Goal: Entertainment & Leisure: Consume media (video, audio)

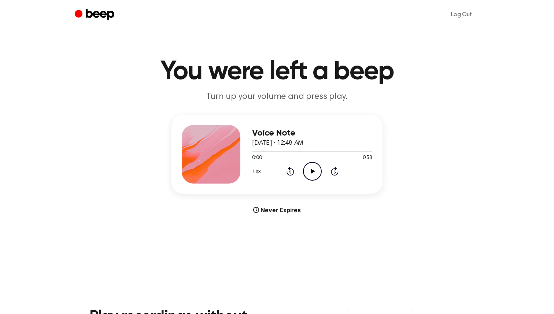
click at [315, 174] on icon "Play Audio" at bounding box center [312, 171] width 19 height 19
click at [311, 171] on icon at bounding box center [312, 171] width 3 height 5
click at [311, 171] on icon at bounding box center [313, 171] width 4 height 5
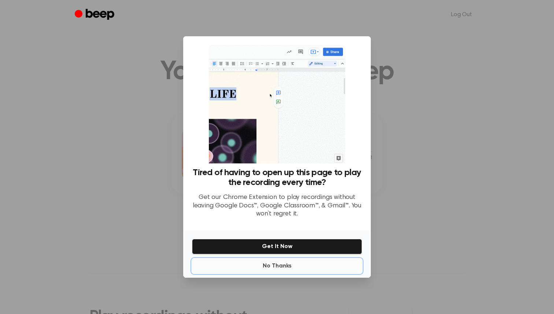
click at [279, 263] on button "No Thanks" at bounding box center [277, 266] width 170 height 15
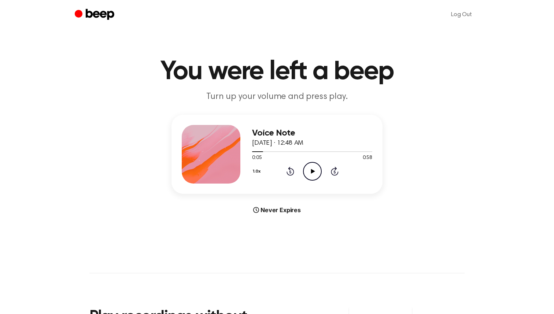
click at [318, 173] on icon "Play Audio" at bounding box center [312, 171] width 19 height 19
click at [273, 151] on div at bounding box center [312, 151] width 120 height 1
click at [316, 165] on icon "Play Audio" at bounding box center [312, 171] width 19 height 19
click at [313, 168] on icon "Pause Audio" at bounding box center [312, 171] width 19 height 19
click at [346, 151] on div at bounding box center [312, 151] width 120 height 1
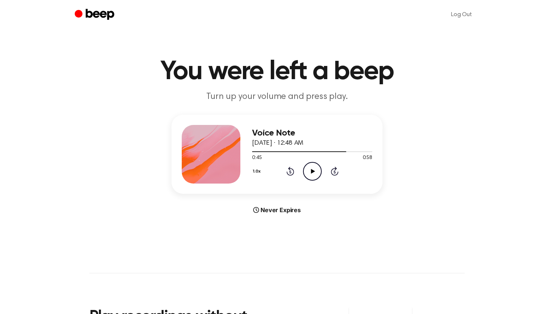
click at [318, 168] on icon "Play Audio" at bounding box center [312, 171] width 19 height 19
click at [317, 168] on icon "Pause Audio" at bounding box center [312, 171] width 19 height 19
click at [368, 150] on span at bounding box center [369, 152] width 6 height 6
click at [312, 173] on icon "Play Audio" at bounding box center [312, 171] width 19 height 19
click at [312, 173] on icon "Pause Audio" at bounding box center [312, 171] width 19 height 19
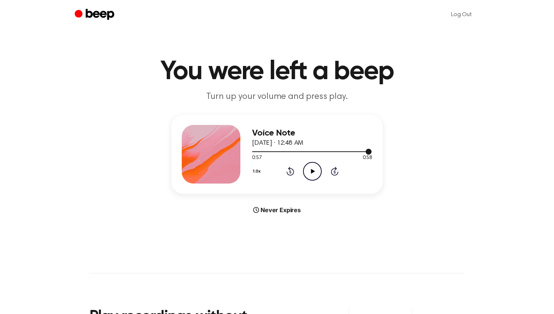
click at [367, 150] on span at bounding box center [369, 152] width 6 height 6
click at [316, 169] on icon "Play Audio" at bounding box center [312, 171] width 19 height 19
click at [316, 169] on icon "Pause Audio" at bounding box center [312, 171] width 19 height 19
click at [347, 151] on div at bounding box center [311, 151] width 119 height 1
click at [315, 167] on icon "Play Audio" at bounding box center [312, 171] width 19 height 19
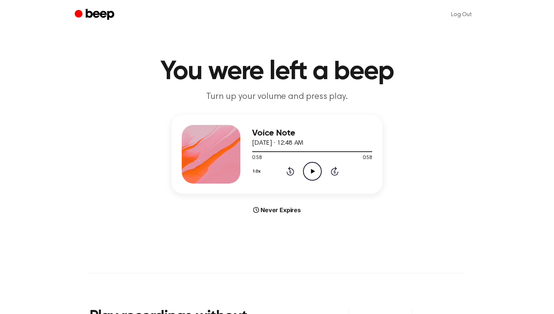
click at [312, 172] on icon at bounding box center [313, 171] width 4 height 5
click at [314, 171] on icon "Pause Audio" at bounding box center [312, 171] width 19 height 19
drag, startPoint x: 260, startPoint y: 152, endPoint x: 253, endPoint y: 151, distance: 7.0
click at [253, 151] on div at bounding box center [257, 151] width 11 height 1
click at [253, 151] on div at bounding box center [312, 151] width 120 height 1
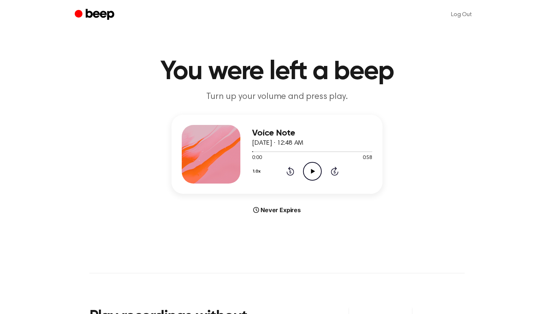
click at [310, 170] on icon "Play Audio" at bounding box center [312, 171] width 19 height 19
click at [317, 174] on icon "Pause Audio" at bounding box center [312, 171] width 19 height 19
click at [316, 171] on icon "Play Audio" at bounding box center [312, 171] width 19 height 19
click at [316, 171] on icon "Pause Audio" at bounding box center [312, 171] width 19 height 19
click at [312, 173] on icon "Play Audio" at bounding box center [312, 171] width 19 height 19
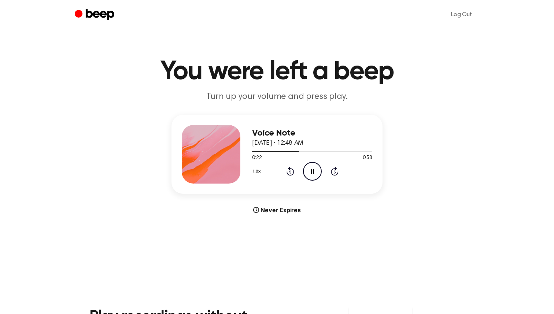
click at [312, 173] on icon "Pause Audio" at bounding box center [312, 171] width 19 height 19
click at [312, 167] on icon "Play Audio" at bounding box center [312, 171] width 19 height 19
click at [312, 167] on icon "Pause Audio" at bounding box center [312, 171] width 19 height 19
click at [313, 164] on icon "Play Audio" at bounding box center [312, 171] width 19 height 19
click at [313, 164] on icon "Pause Audio" at bounding box center [312, 171] width 19 height 19
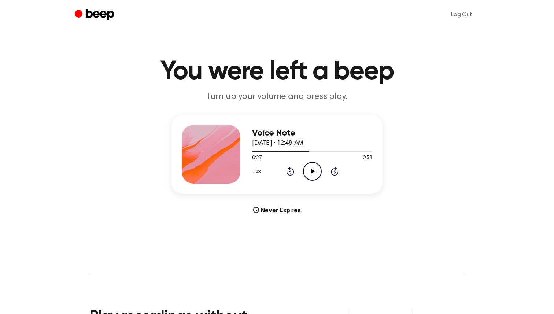
click at [314, 167] on icon "Play Audio" at bounding box center [312, 171] width 19 height 19
click at [314, 167] on icon "Pause Audio" at bounding box center [312, 171] width 19 height 19
click at [311, 166] on icon "Play Audio" at bounding box center [312, 171] width 19 height 19
click at [311, 166] on icon "Pause Audio" at bounding box center [312, 171] width 19 height 19
click at [308, 173] on icon "Play Audio" at bounding box center [312, 171] width 19 height 19
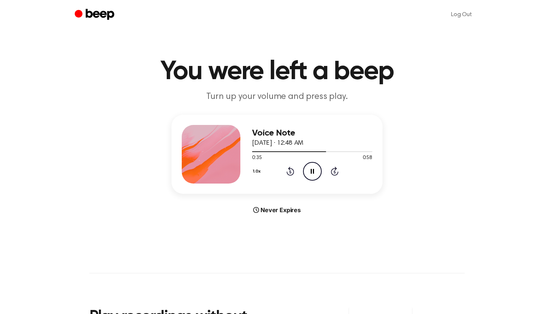
click at [308, 173] on icon "Pause Audio" at bounding box center [312, 171] width 19 height 19
click at [311, 172] on icon at bounding box center [313, 171] width 4 height 5
click at [311, 172] on icon "Pause Audio" at bounding box center [312, 171] width 19 height 19
click at [311, 172] on icon at bounding box center [313, 171] width 4 height 5
click at [311, 172] on icon "Pause Audio" at bounding box center [312, 171] width 19 height 19
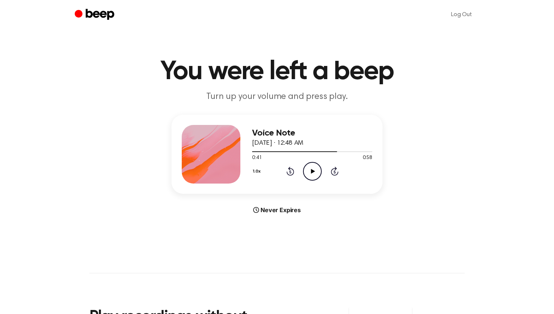
click at [311, 176] on icon "Play Audio" at bounding box center [312, 171] width 19 height 19
click at [311, 176] on icon "Pause Audio" at bounding box center [312, 171] width 19 height 19
click at [313, 168] on icon "Play Audio" at bounding box center [312, 171] width 19 height 19
click at [313, 168] on icon "Pause Audio" at bounding box center [312, 171] width 19 height 19
click at [309, 173] on icon "Play Audio" at bounding box center [312, 171] width 19 height 19
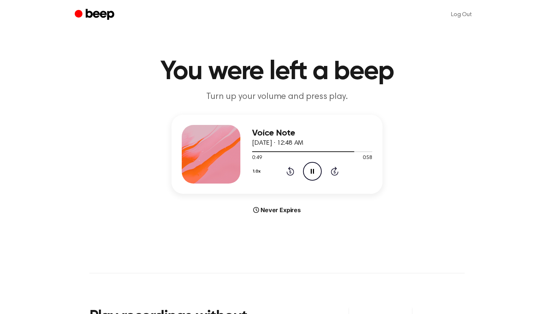
click at [309, 173] on icon "Pause Audio" at bounding box center [312, 171] width 19 height 19
click at [313, 175] on icon "Play Audio" at bounding box center [312, 171] width 19 height 19
click at [313, 175] on icon "Pause Audio" at bounding box center [312, 171] width 19 height 19
click at [352, 151] on span at bounding box center [354, 152] width 6 height 6
click at [311, 170] on icon at bounding box center [313, 171] width 4 height 5
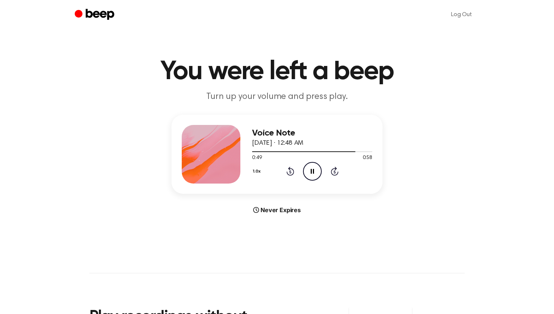
click at [311, 170] on icon at bounding box center [312, 171] width 3 height 5
click at [318, 173] on icon "Play Audio" at bounding box center [312, 171] width 19 height 19
click at [318, 173] on icon "Pause Audio" at bounding box center [312, 171] width 19 height 19
click at [318, 173] on icon "Play Audio" at bounding box center [312, 171] width 19 height 19
click at [318, 173] on icon "Pause Audio" at bounding box center [312, 171] width 19 height 19
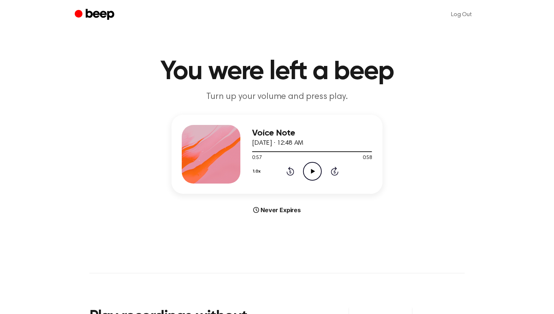
click at [318, 170] on icon "Play Audio" at bounding box center [312, 171] width 19 height 19
click at [365, 152] on div at bounding box center [312, 151] width 120 height 6
click at [320, 174] on circle at bounding box center [312, 171] width 18 height 18
click at [317, 174] on icon "Pause Audio" at bounding box center [312, 171] width 19 height 19
click at [312, 175] on icon "Play Audio" at bounding box center [312, 171] width 19 height 19
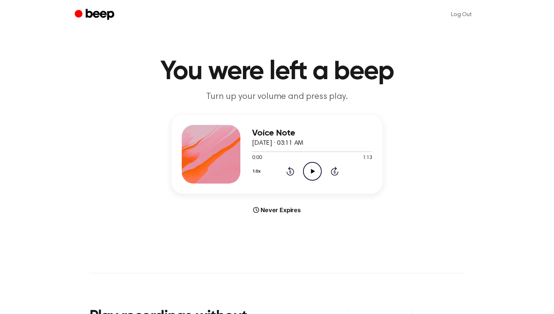
click at [315, 168] on icon "Play Audio" at bounding box center [312, 171] width 19 height 19
